Goal: Find specific page/section: Locate a particular part of the current website

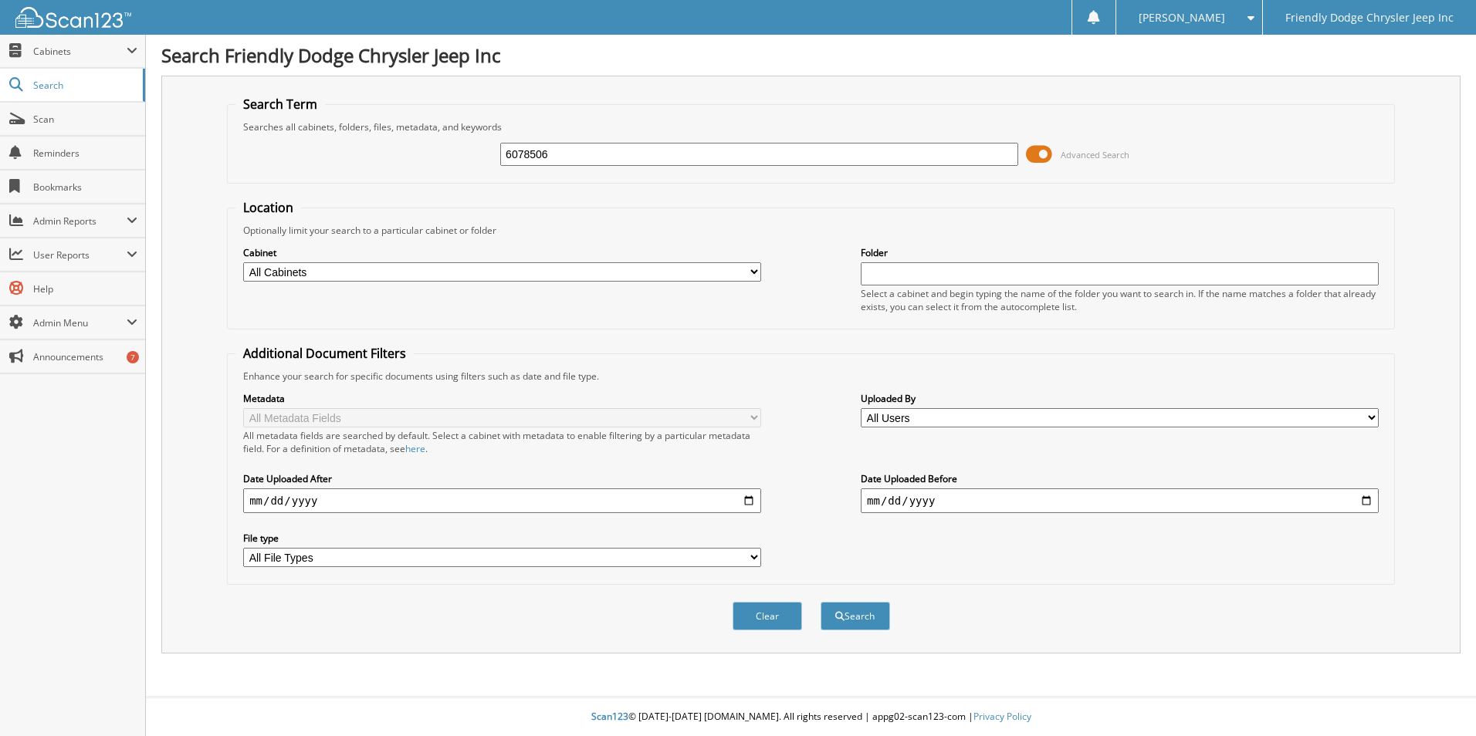
type input "6078506"
click at [821, 602] on button "Search" at bounding box center [855, 616] width 69 height 29
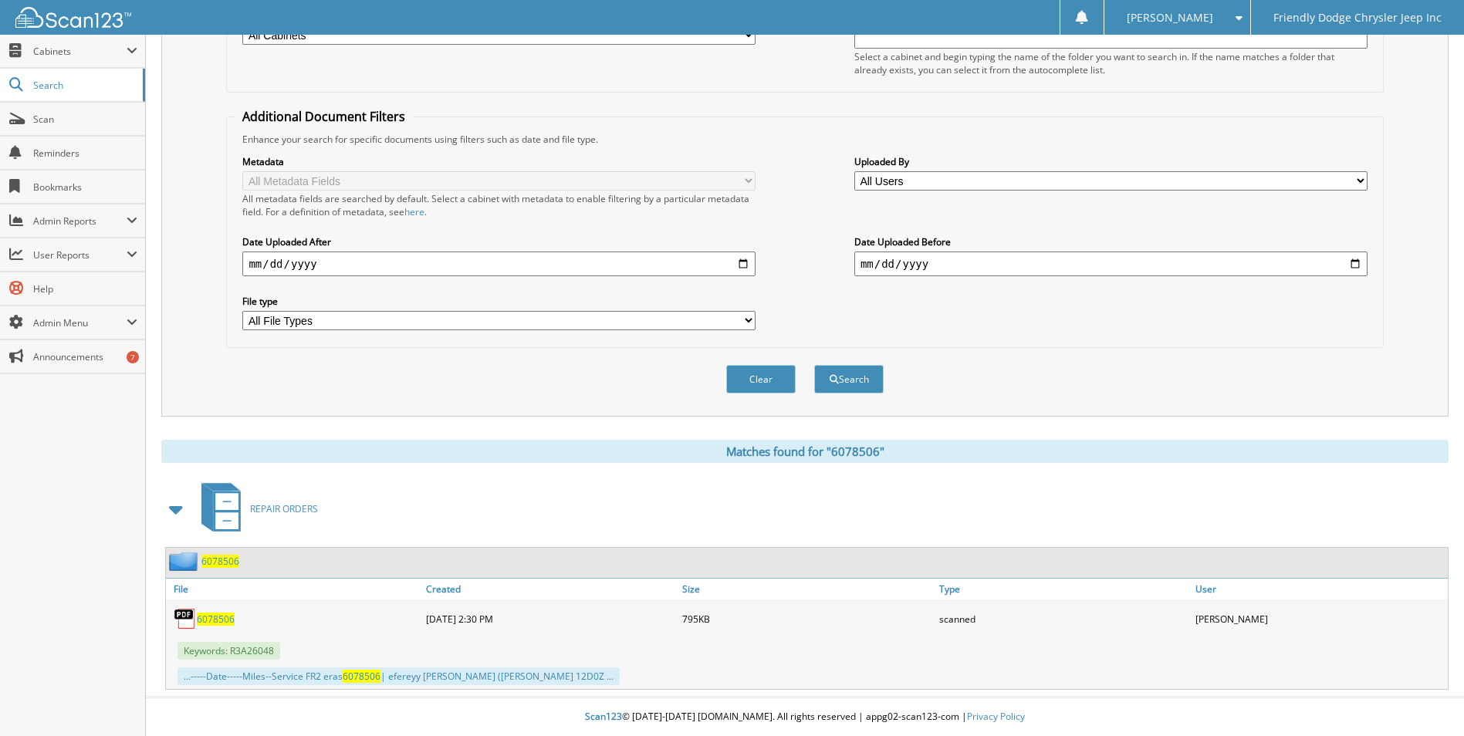
scroll to position [238, 0]
click at [213, 557] on span "6078506" at bounding box center [220, 561] width 38 height 13
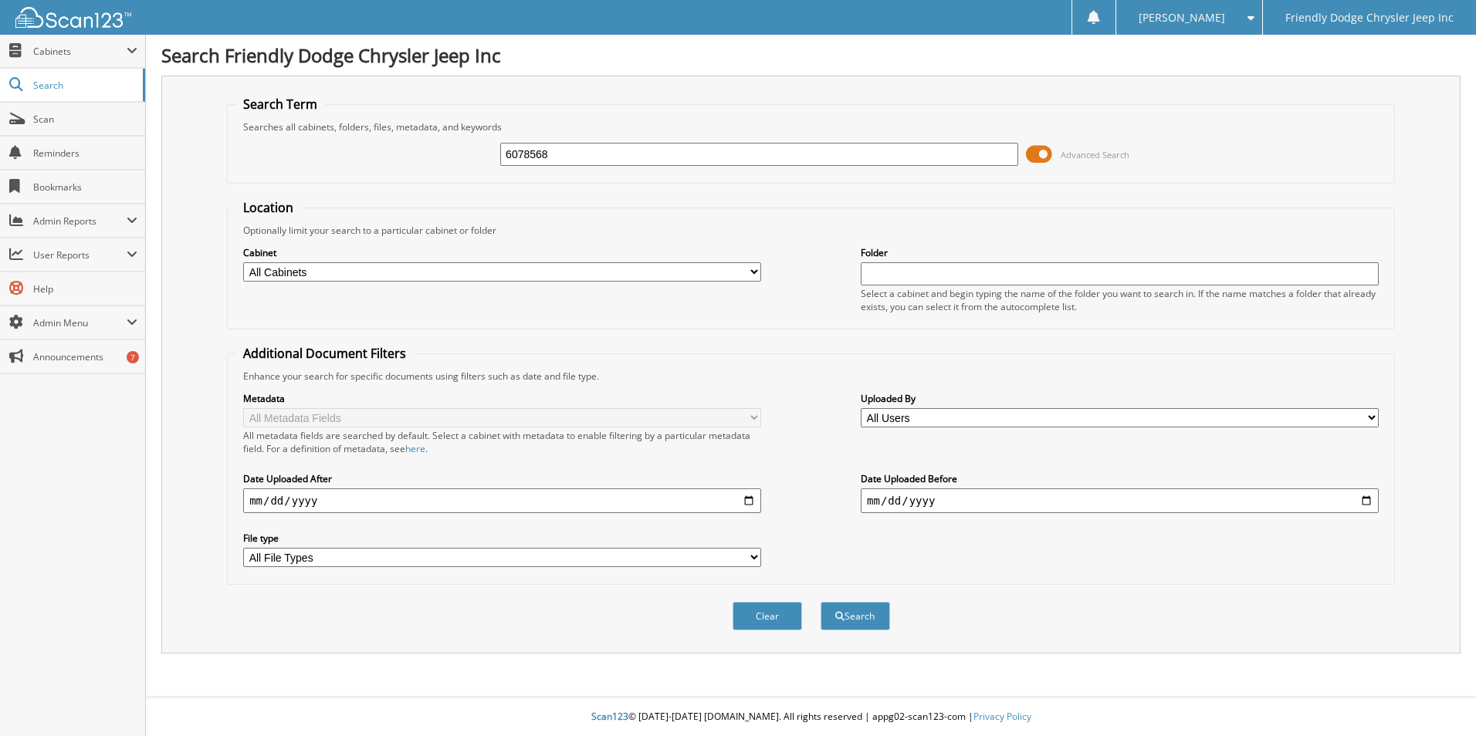
type input "6078568"
click at [821, 602] on button "Search" at bounding box center [855, 616] width 69 height 29
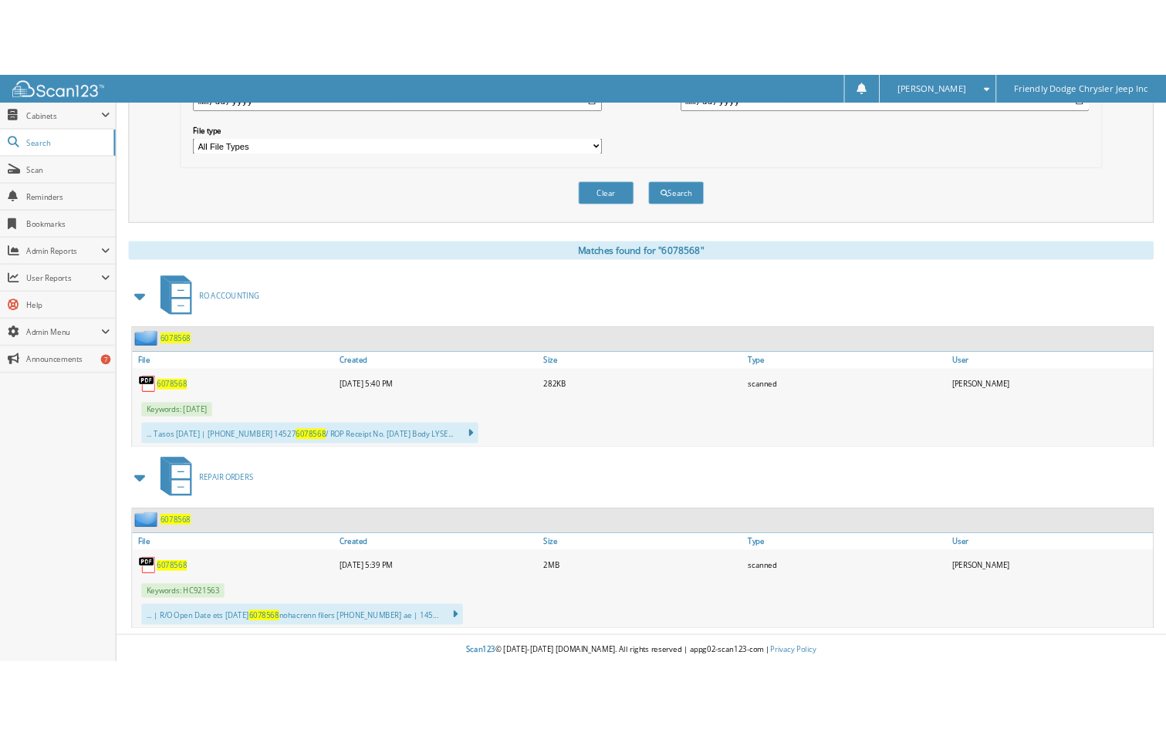
scroll to position [474, 0]
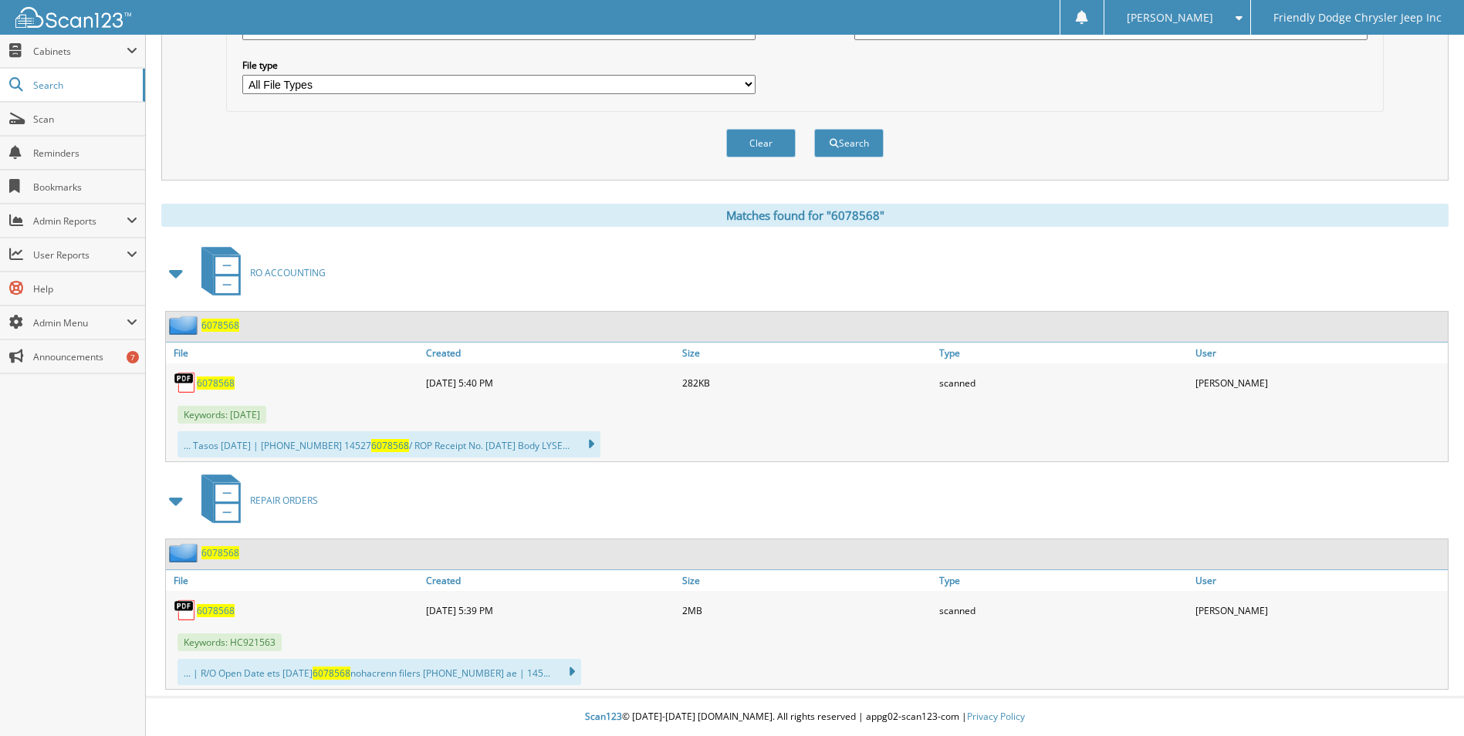
click at [199, 615] on span "6078568" at bounding box center [216, 610] width 38 height 13
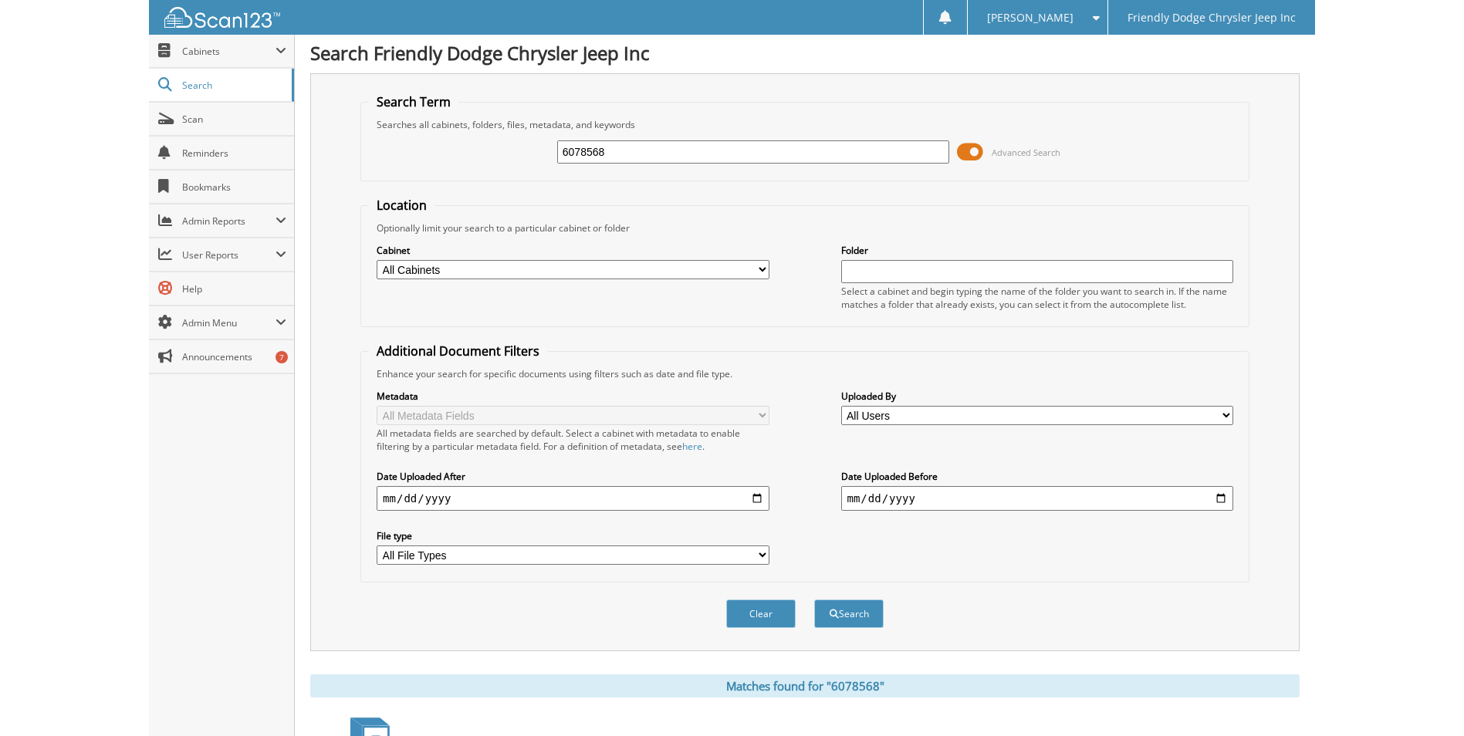
scroll to position [0, 0]
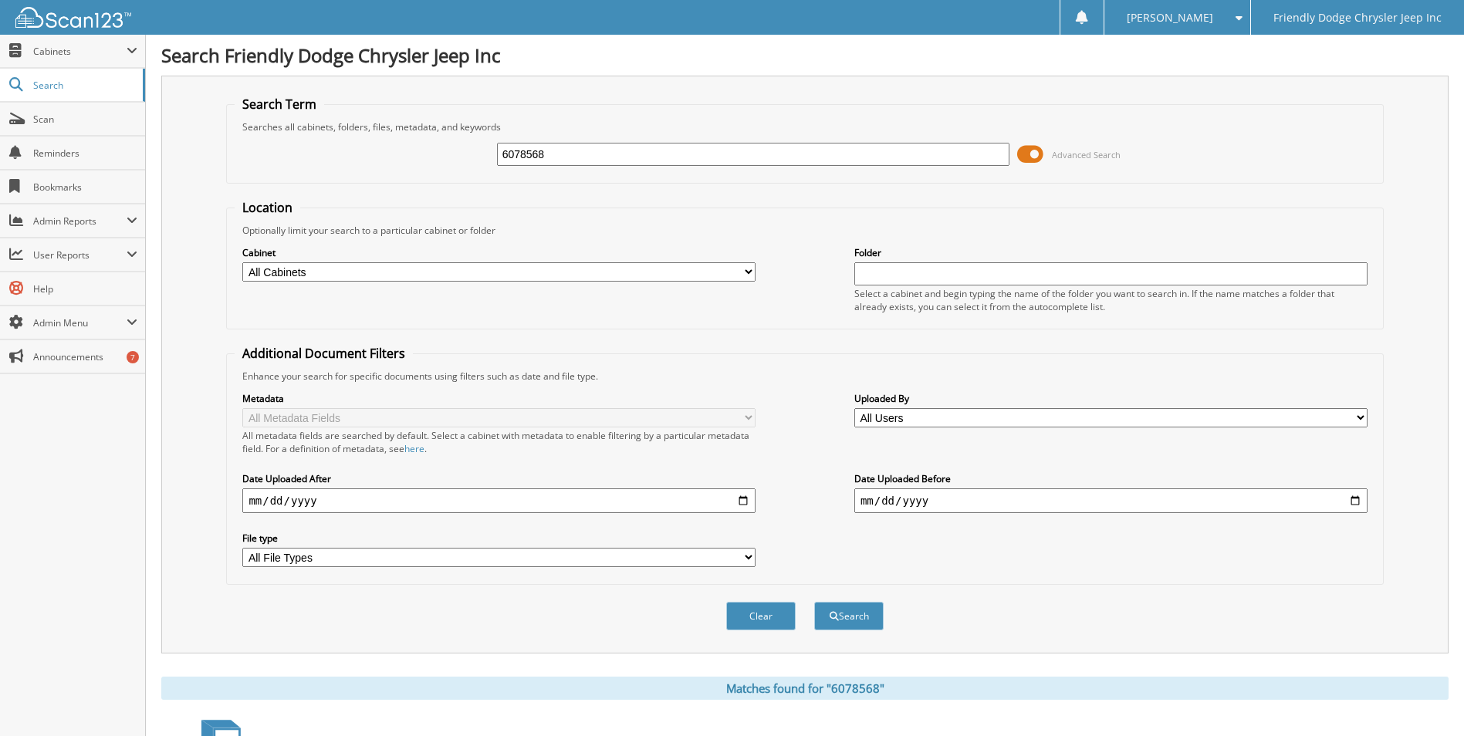
drag, startPoint x: 597, startPoint y: 154, endPoint x: 510, endPoint y: 147, distance: 86.8
click at [510, 147] on input "6078568" at bounding box center [753, 154] width 513 height 23
type input "66076454"
click at [814, 602] on button "Search" at bounding box center [848, 616] width 69 height 29
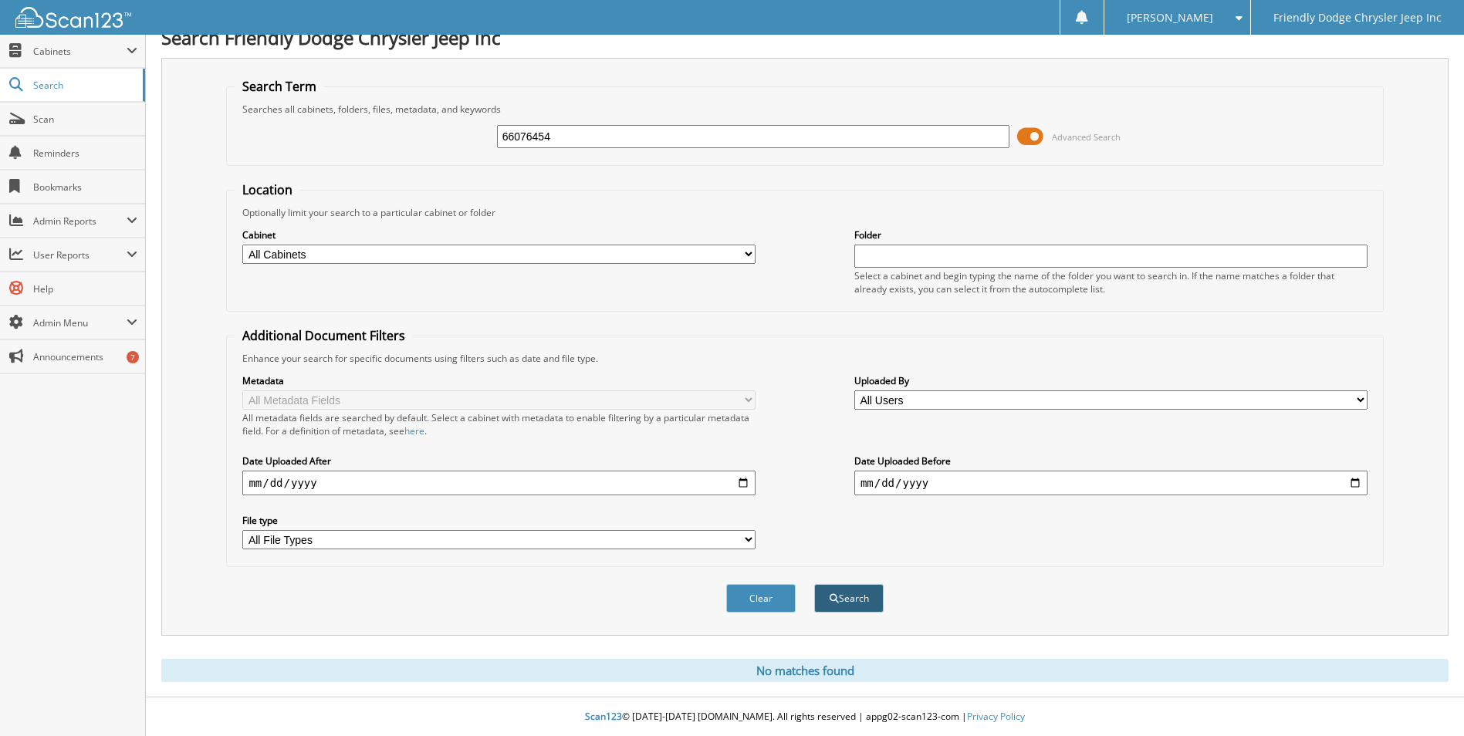
click at [834, 600] on span "submit" at bounding box center [834, 598] width 9 height 9
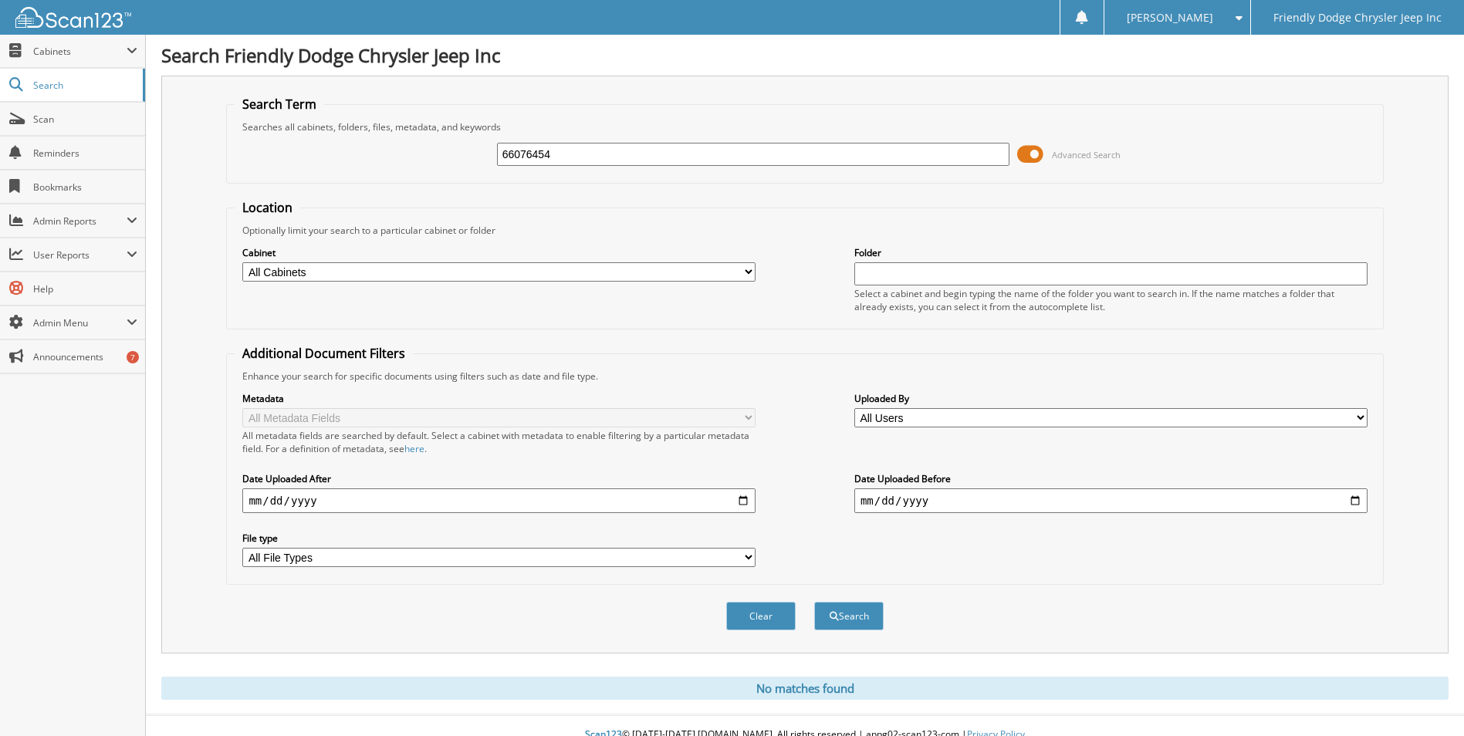
click at [512, 149] on input "66076454" at bounding box center [753, 154] width 513 height 23
type input "6076454"
click at [853, 622] on button "Search" at bounding box center [848, 616] width 69 height 29
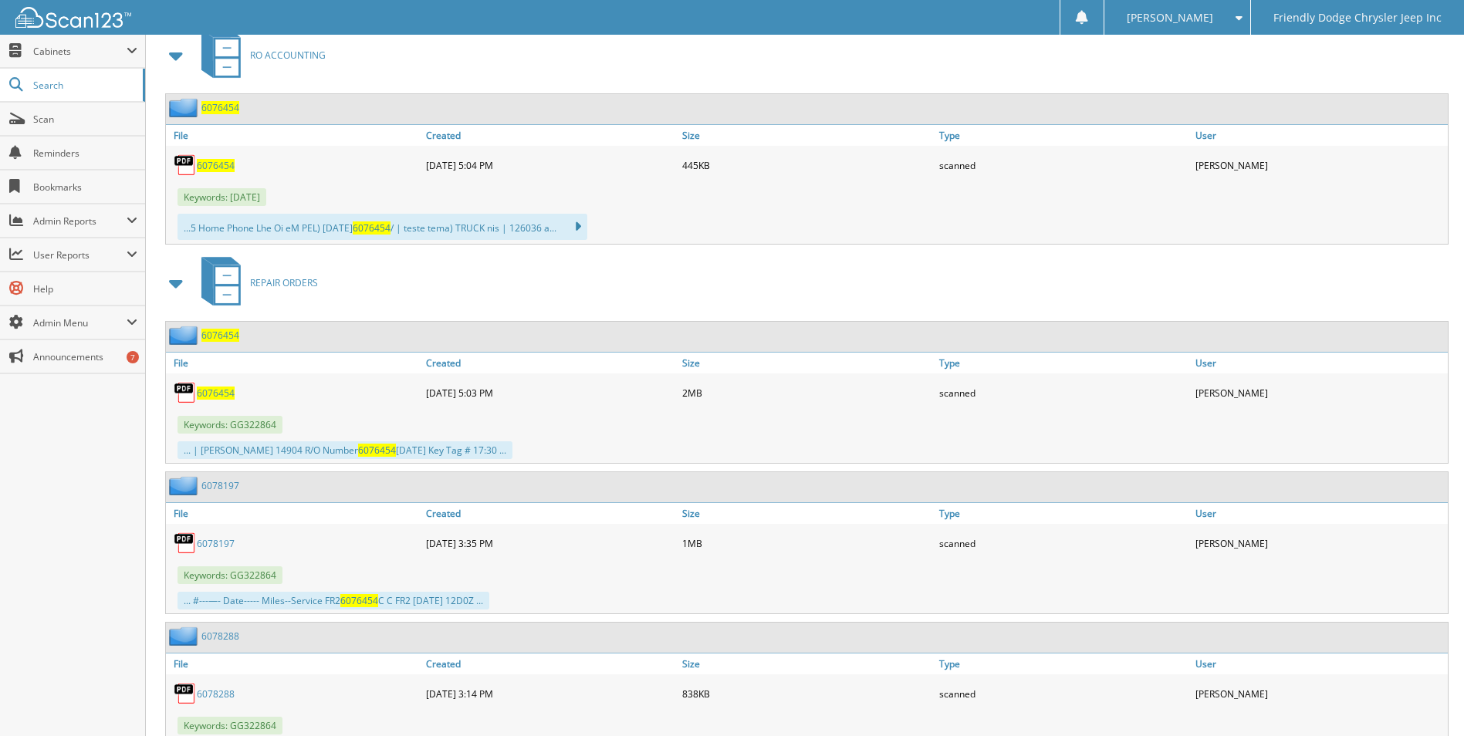
scroll to position [695, 0]
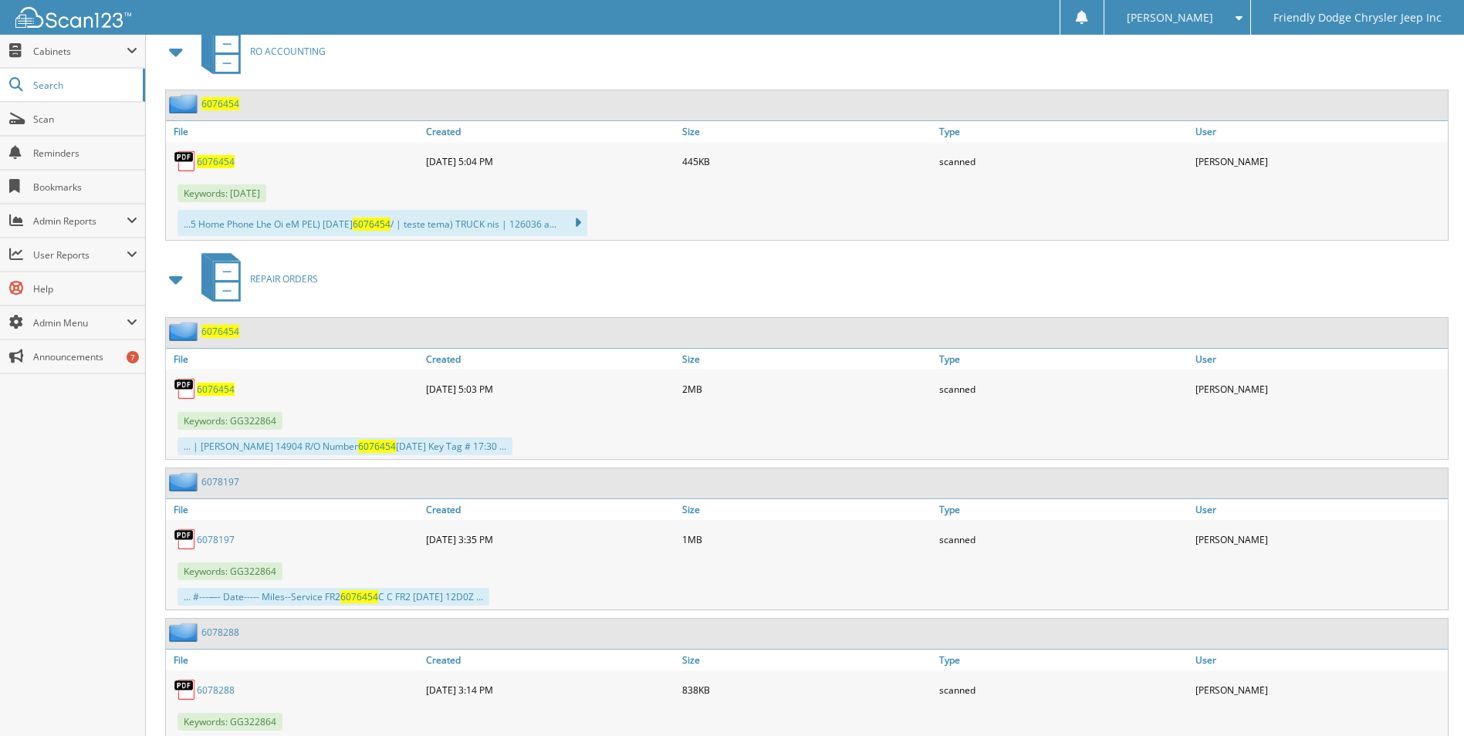
click at [215, 391] on span "6076454" at bounding box center [216, 389] width 38 height 13
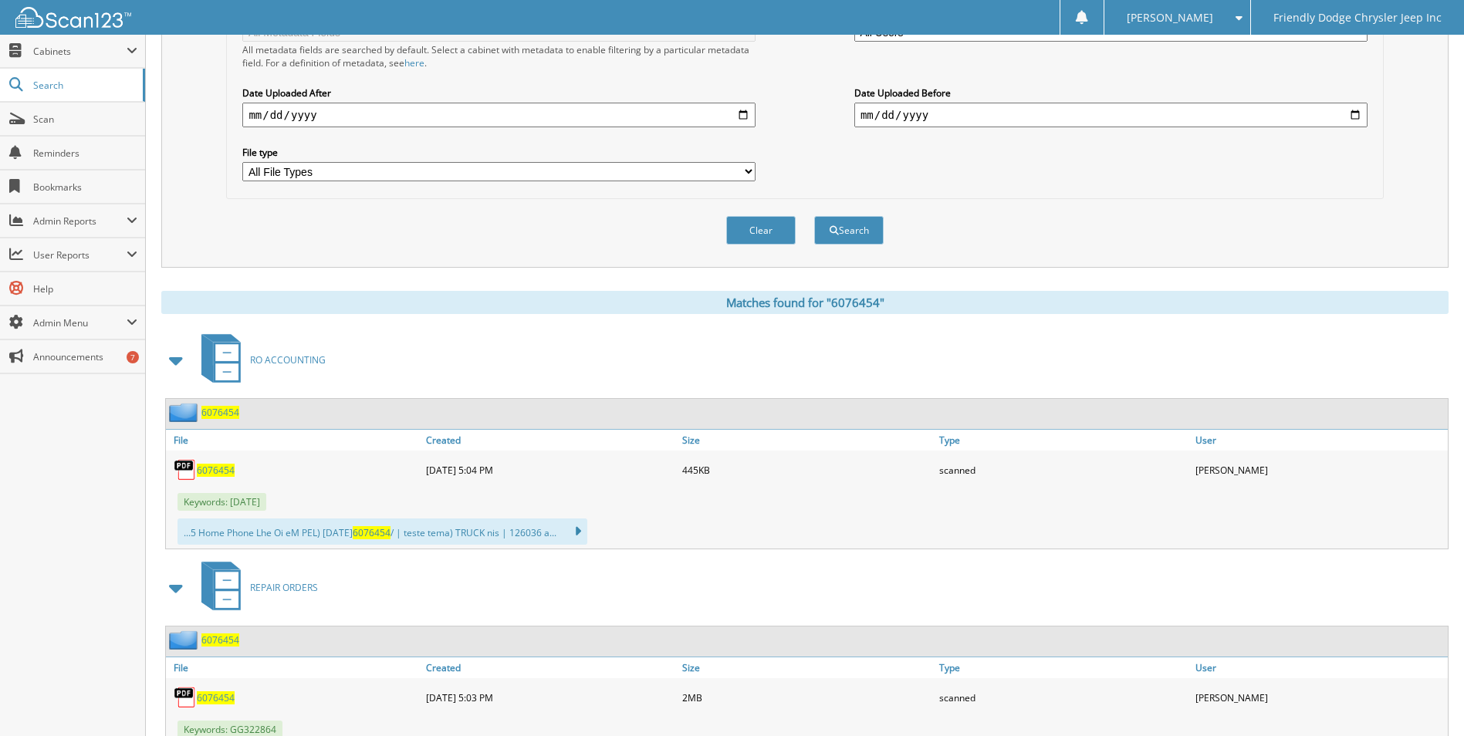
scroll to position [0, 0]
